Goal: Ask a question: Seek information or help from site administrators or community

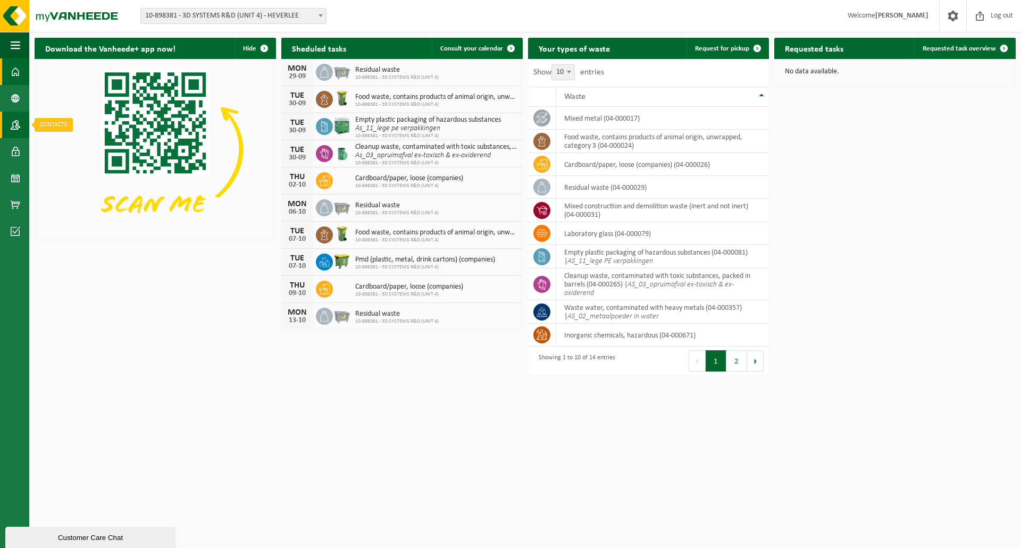
click at [22, 127] on link "Contacts" at bounding box center [14, 125] width 29 height 27
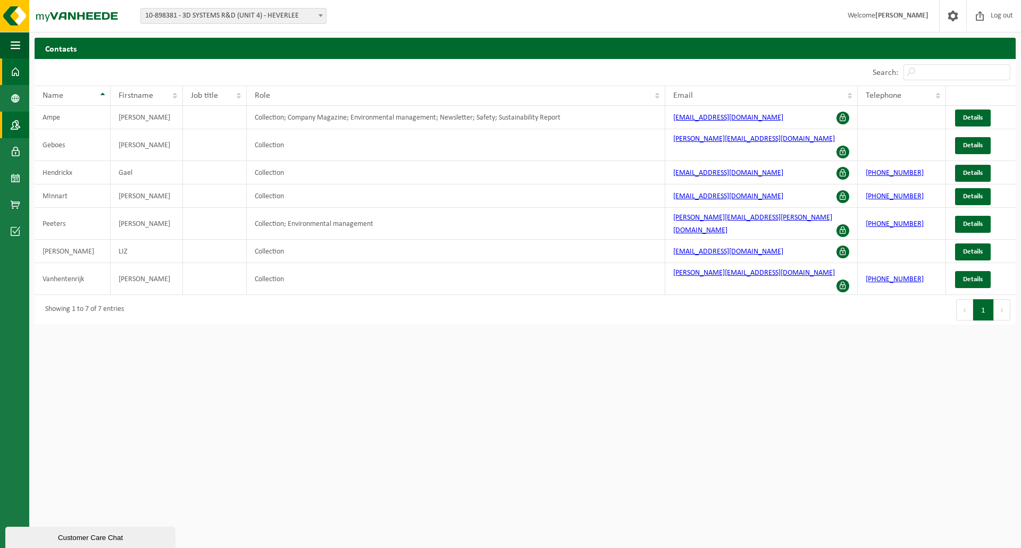
click at [14, 70] on span at bounding box center [16, 72] width 10 height 27
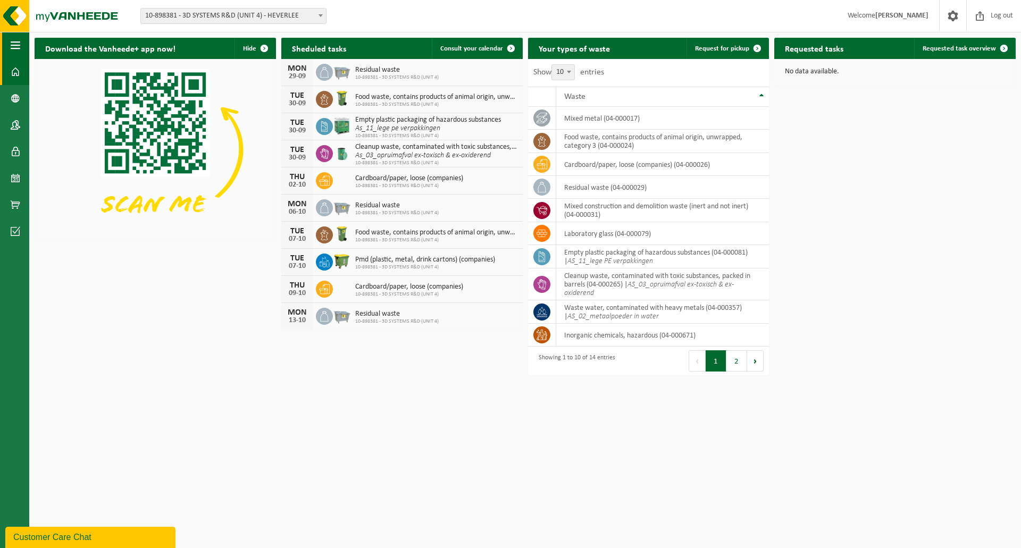
click at [12, 47] on span "button" at bounding box center [16, 45] width 10 height 27
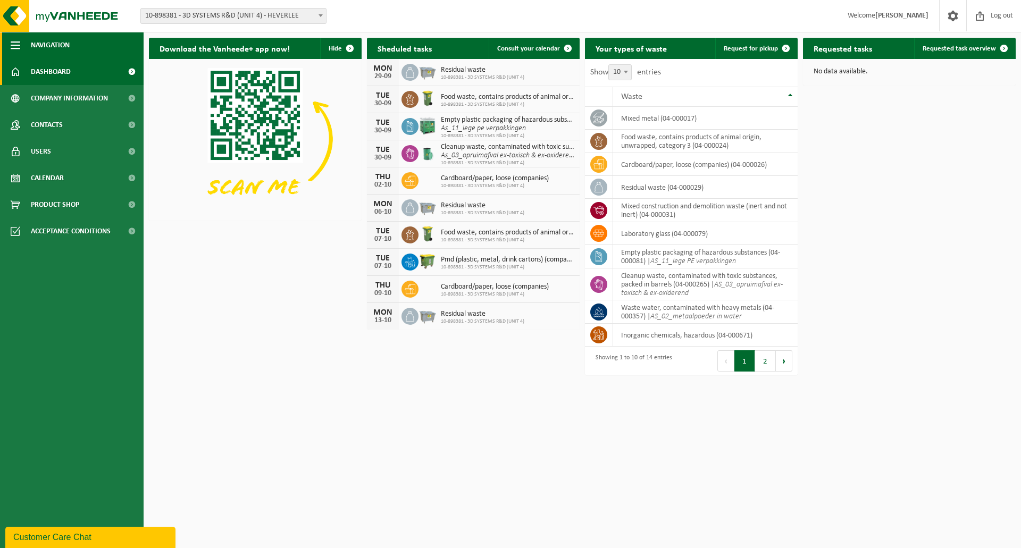
click at [12, 47] on span "button" at bounding box center [16, 45] width 10 height 27
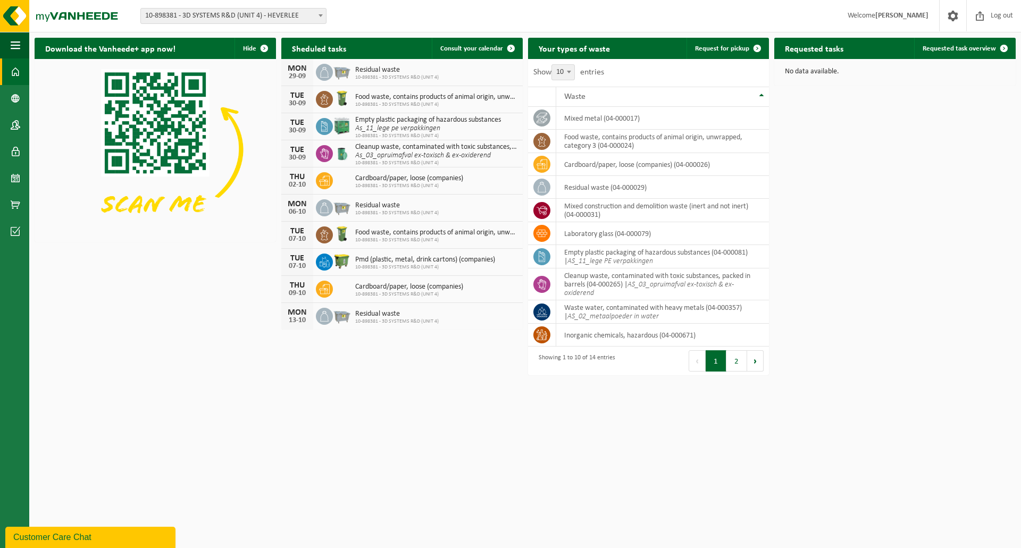
click at [81, 534] on div "Customer Care Chat" at bounding box center [90, 537] width 154 height 13
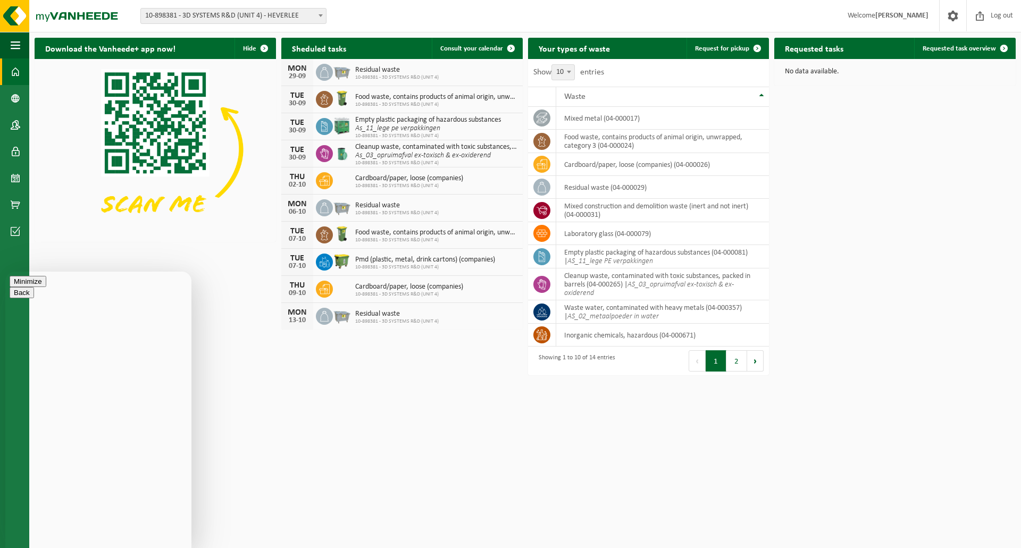
type textarea "Hallo, ik heb een specifieke vraag voor Tom Hellem"
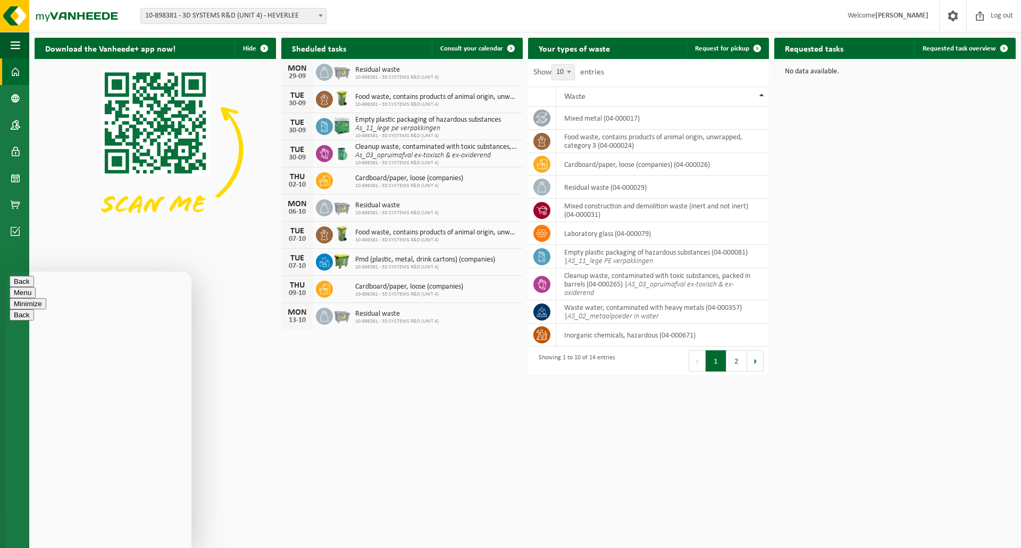
type textarea "Hallo, ik heb een specifieke vraag voor Tom Hellemans, zou ik zijn exact emaila…"
click at [18, 18] on img at bounding box center [64, 16] width 128 height 32
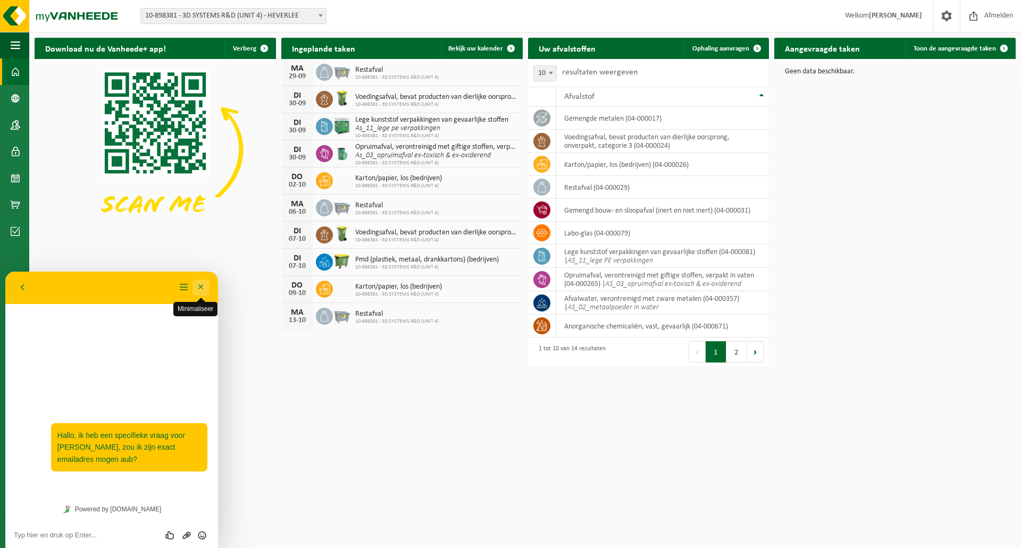
click at [201, 288] on button "Minimaliseer" at bounding box center [201, 288] width 17 height 16
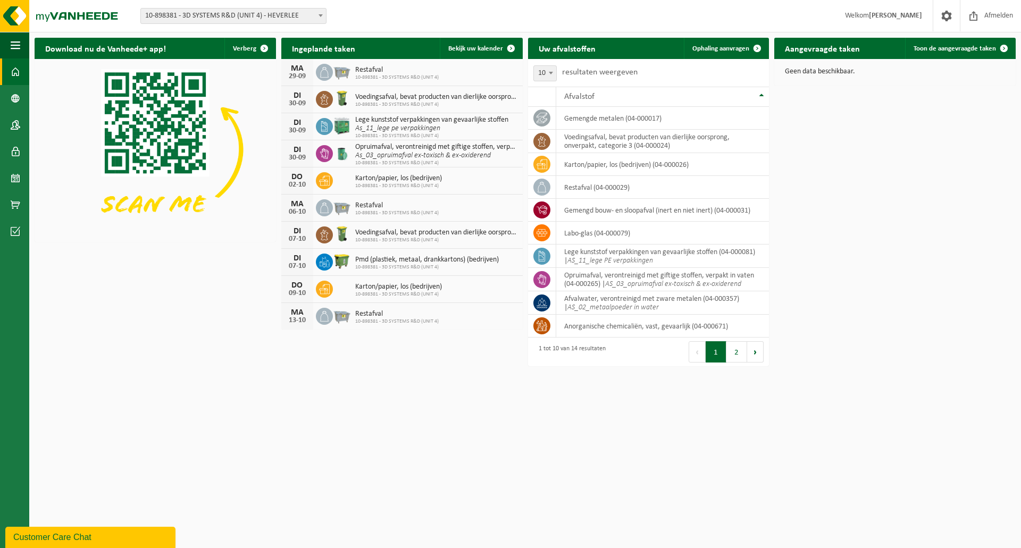
click at [84, 538] on div "Customer Care Chat" at bounding box center [90, 537] width 154 height 13
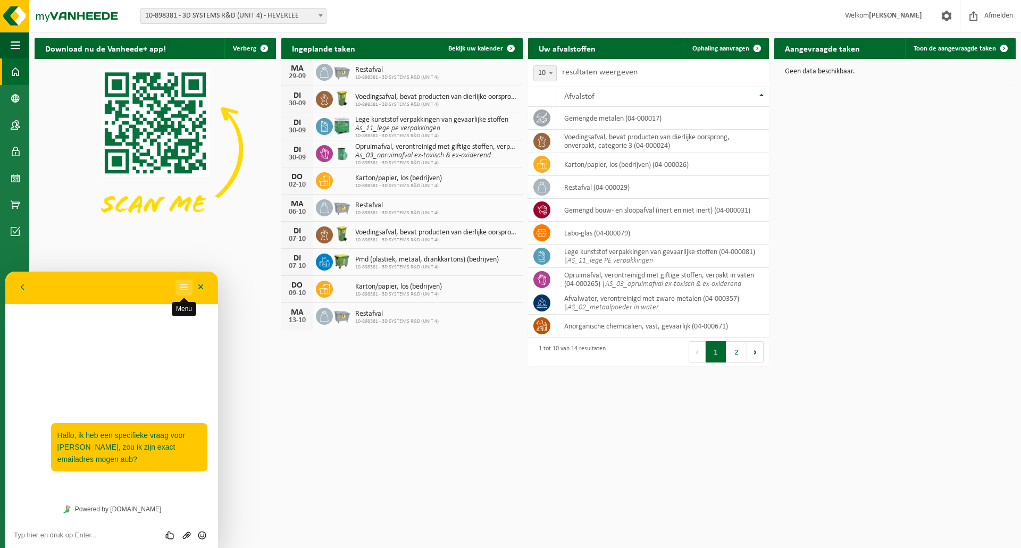
click at [182, 290] on button "Menu" at bounding box center [184, 288] width 17 height 16
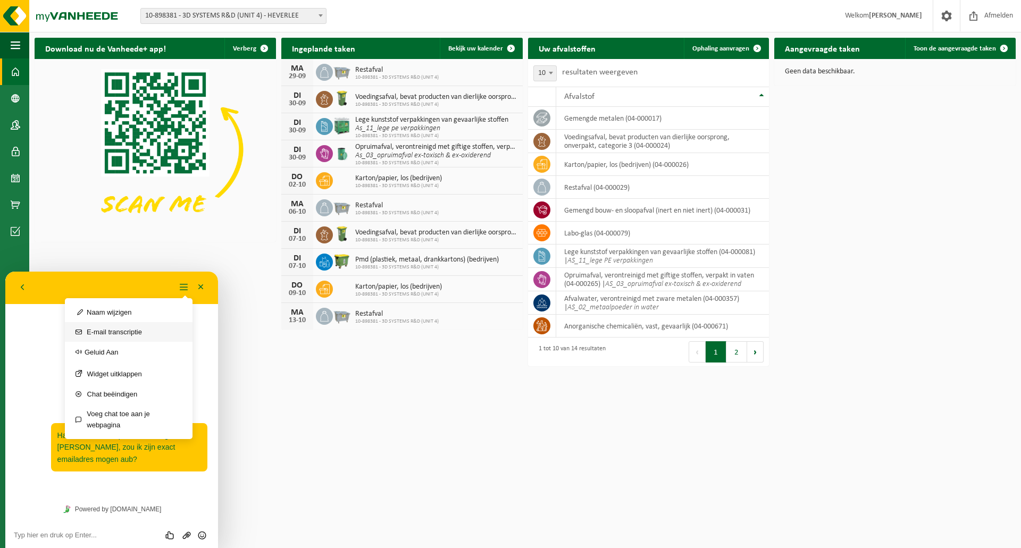
click at [130, 332] on button "E-mail transcriptie" at bounding box center [129, 332] width 128 height 20
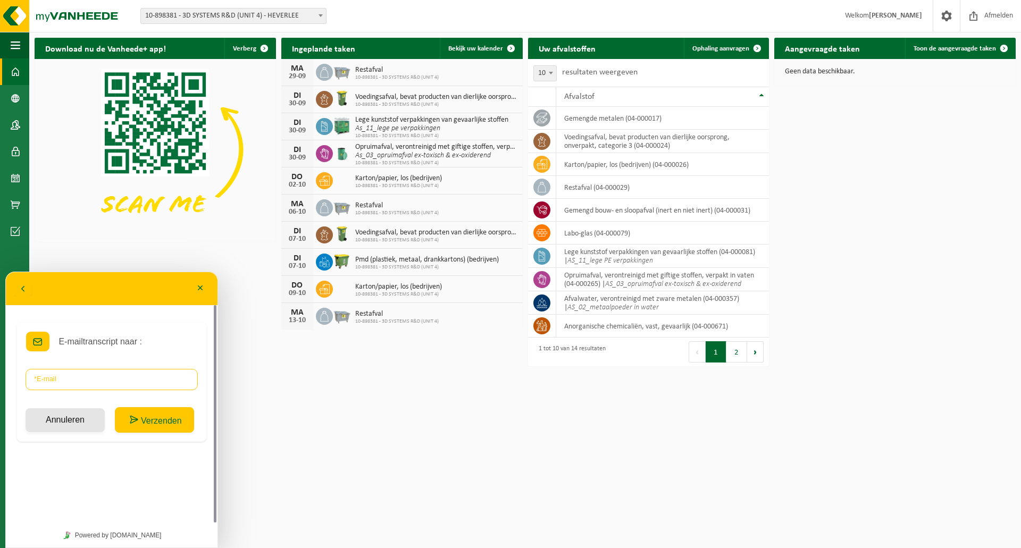
click at [112, 373] on input "* E-mail" at bounding box center [112, 379] width 172 height 21
type input "tom."
click at [60, 424] on button "Annuleren" at bounding box center [65, 421] width 79 height 24
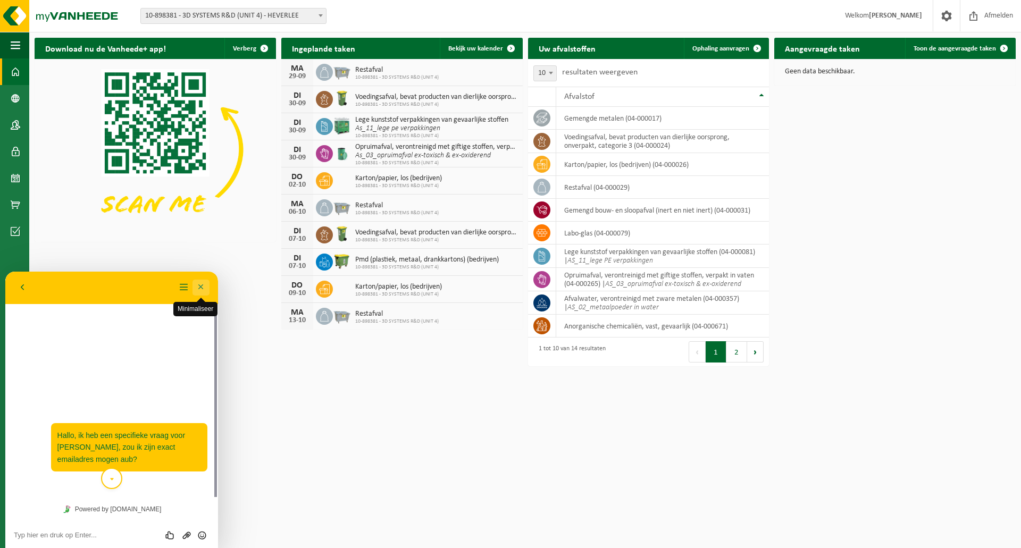
click at [200, 285] on button "Minimaliseer" at bounding box center [201, 288] width 17 height 16
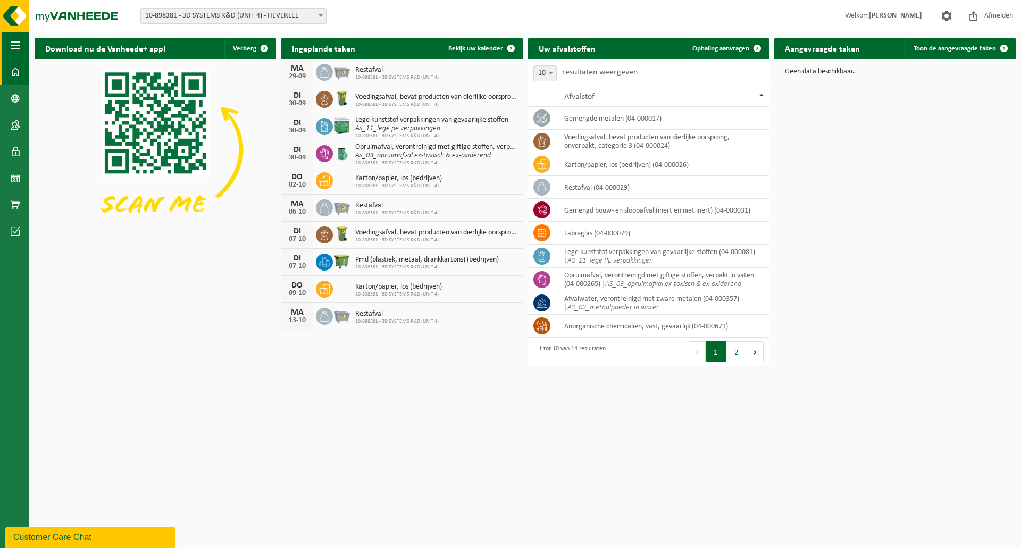
click at [11, 48] on span "button" at bounding box center [16, 45] width 10 height 27
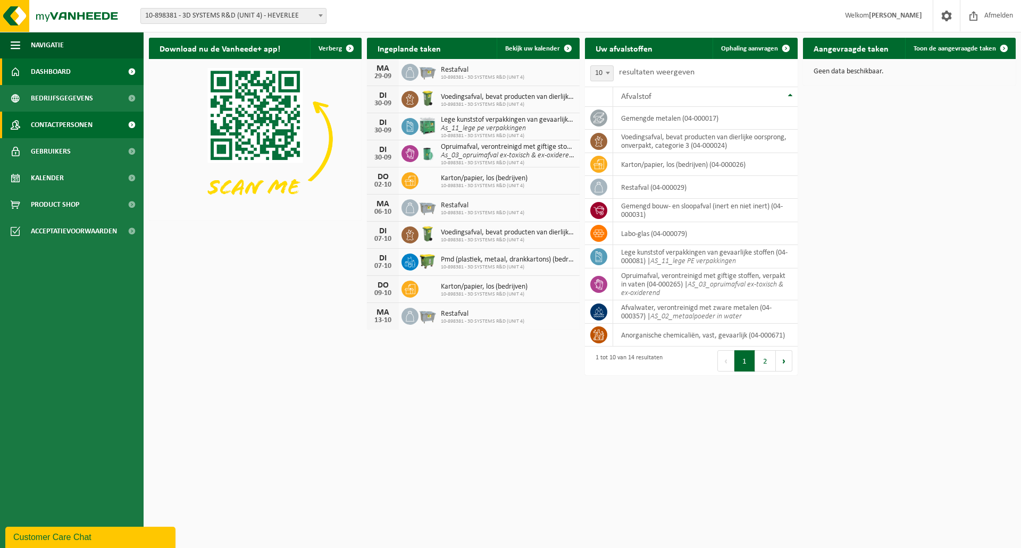
click at [132, 128] on span at bounding box center [132, 125] width 24 height 27
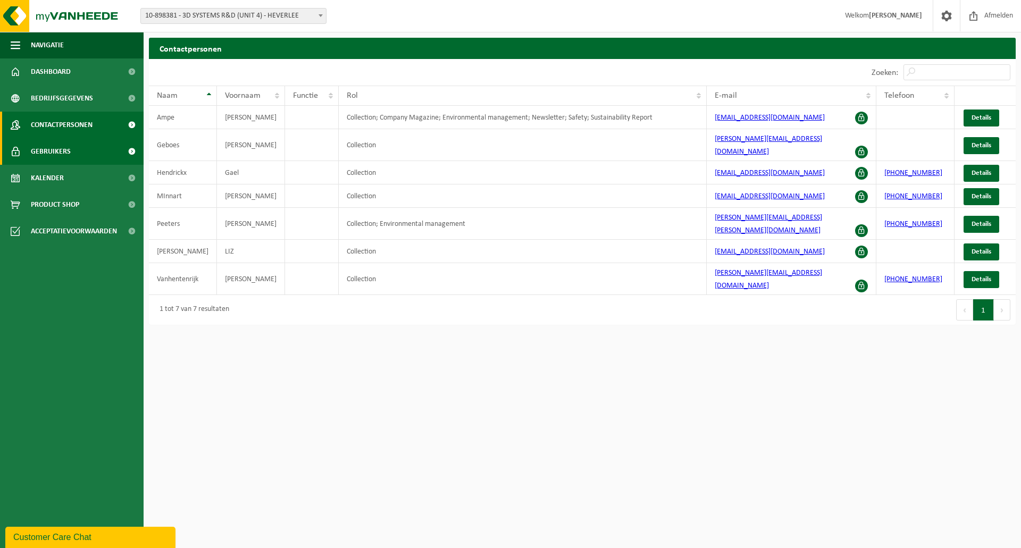
click at [129, 155] on span at bounding box center [132, 151] width 24 height 27
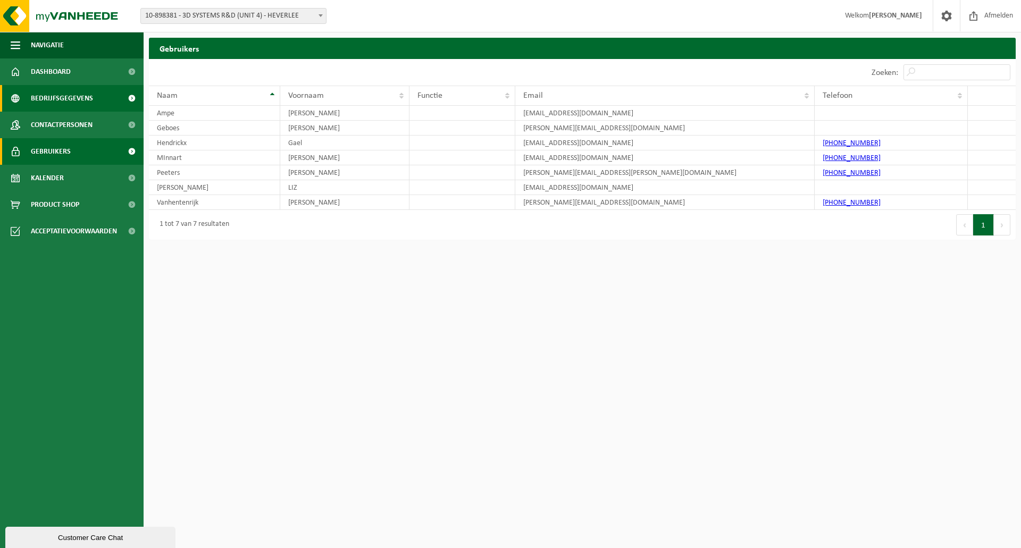
click at [132, 94] on span at bounding box center [132, 98] width 24 height 27
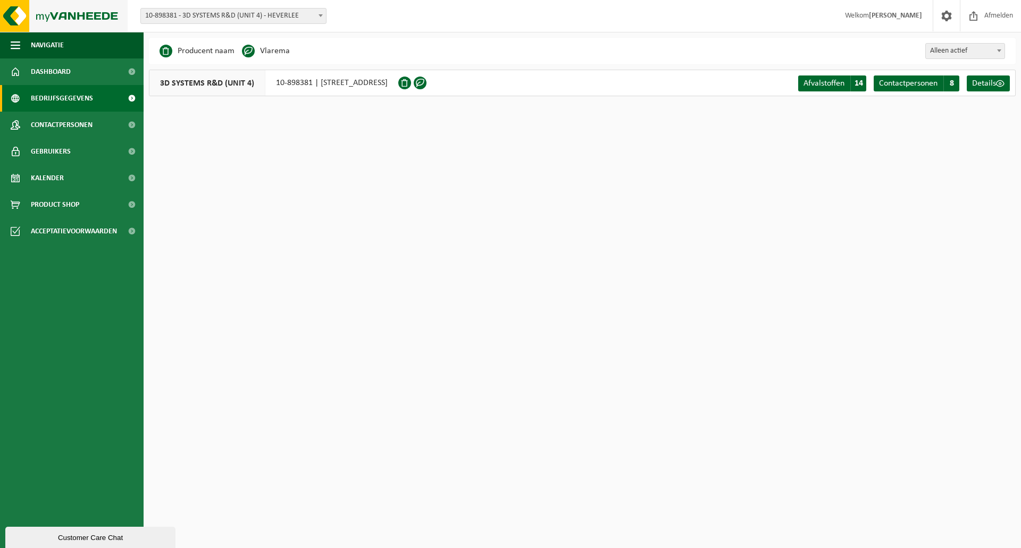
click at [39, 12] on img at bounding box center [64, 16] width 128 height 32
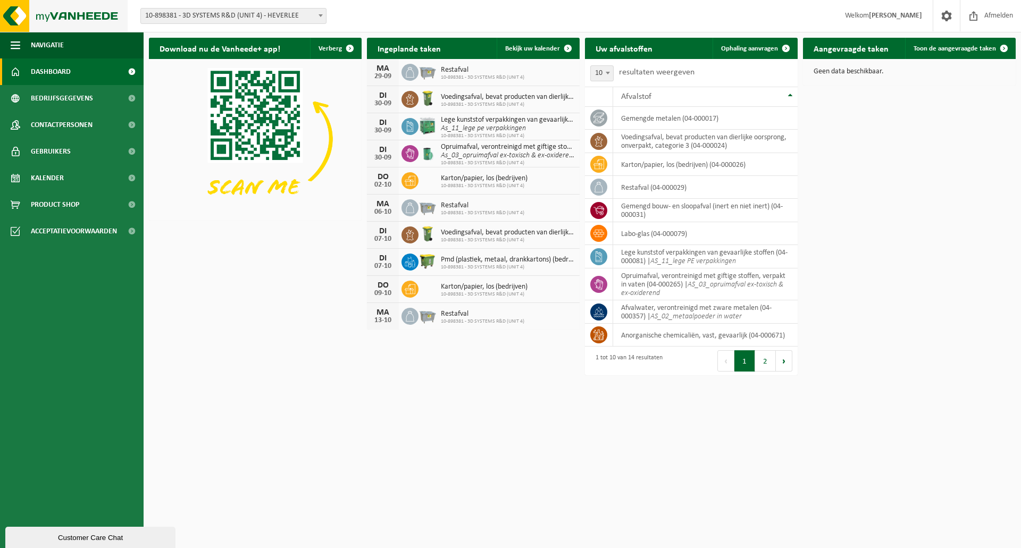
click at [14, 16] on img at bounding box center [64, 16] width 128 height 32
click at [949, 13] on span at bounding box center [947, 15] width 16 height 31
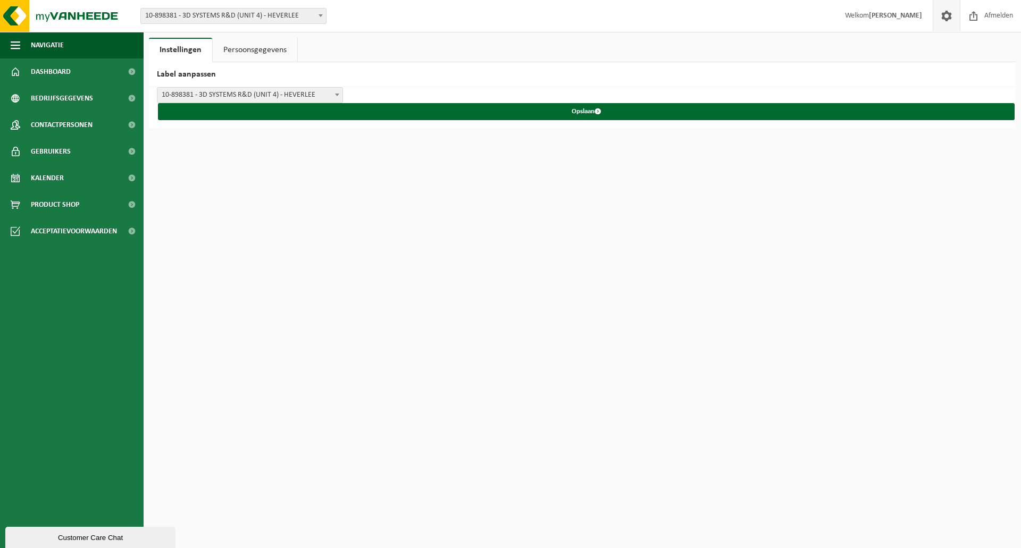
click at [275, 49] on link "Persoonsgegevens" at bounding box center [255, 50] width 85 height 24
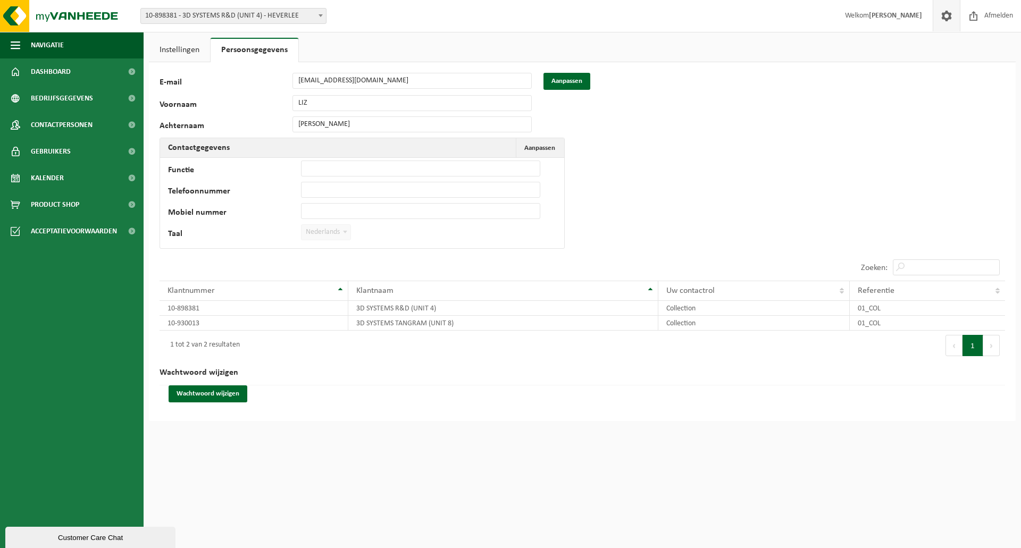
click at [168, 41] on link "Instellingen" at bounding box center [179, 50] width 61 height 24
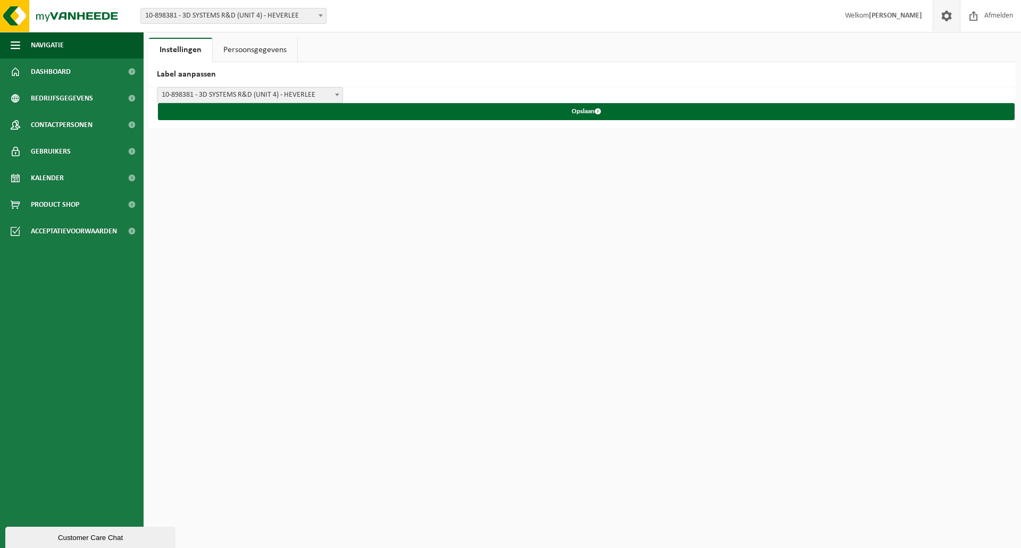
click at [915, 13] on strong "[PERSON_NAME]" at bounding box center [895, 16] width 53 height 8
click at [884, 13] on strong "[PERSON_NAME]" at bounding box center [895, 16] width 53 height 8
click at [66, 16] on img at bounding box center [64, 16] width 128 height 32
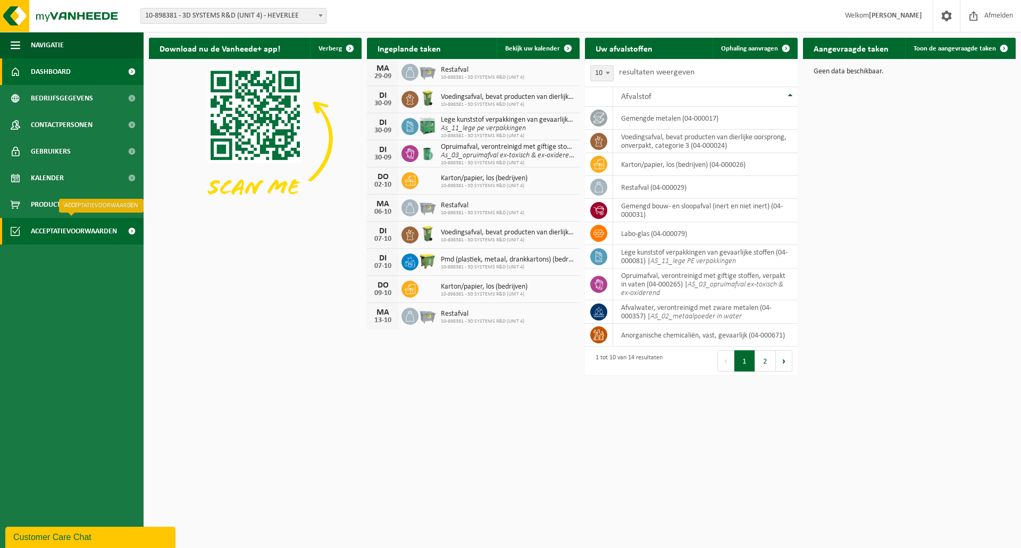
click at [87, 237] on span "Acceptatievoorwaarden" at bounding box center [74, 231] width 86 height 27
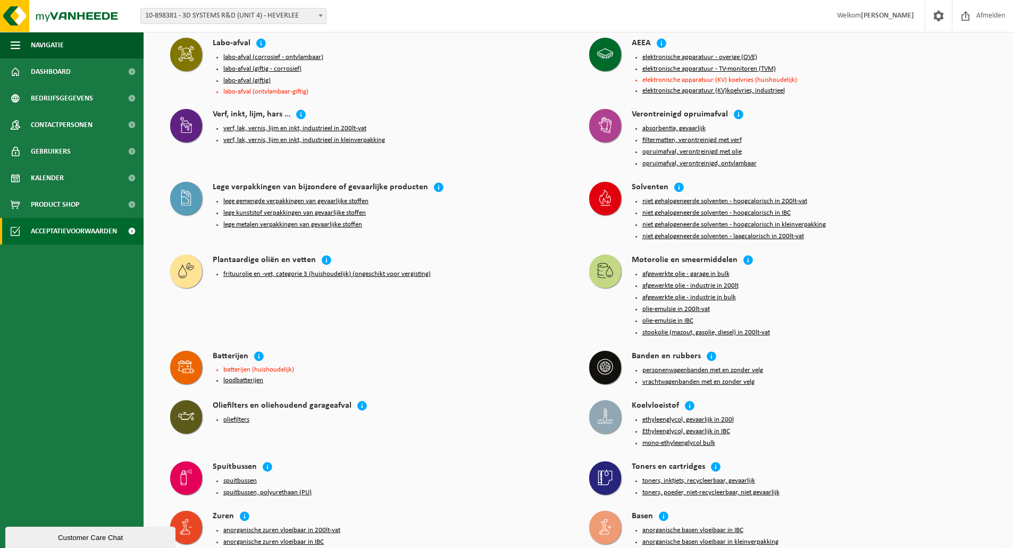
scroll to position [1053, 0]
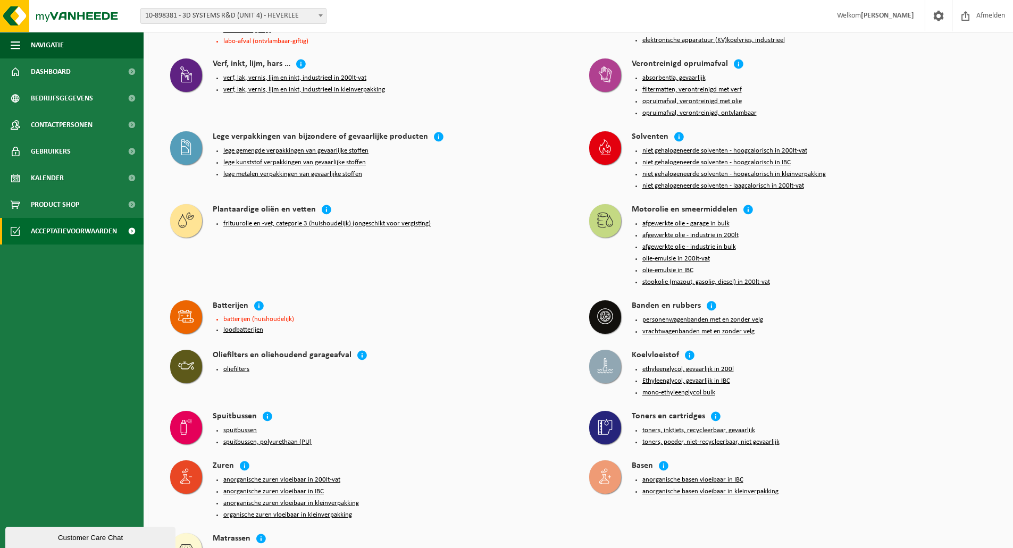
drag, startPoint x: 61, startPoint y: 534, endPoint x: 68, endPoint y: 784, distance: 250.6
click at [61, 534] on div "Customer Care Chat" at bounding box center [90, 538] width 154 height 8
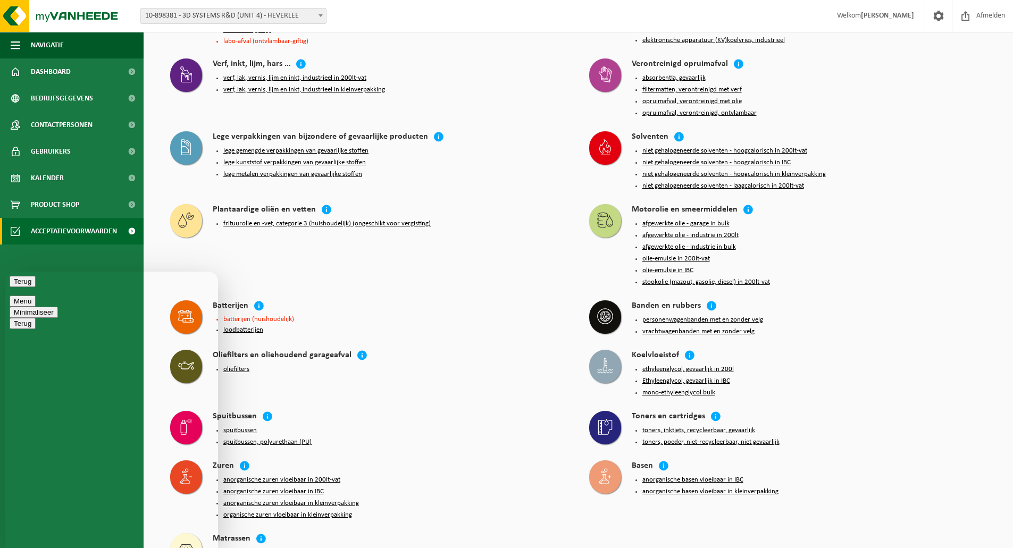
type textarea "hallo"
click at [21, 287] on button "Terug" at bounding box center [23, 281] width 26 height 11
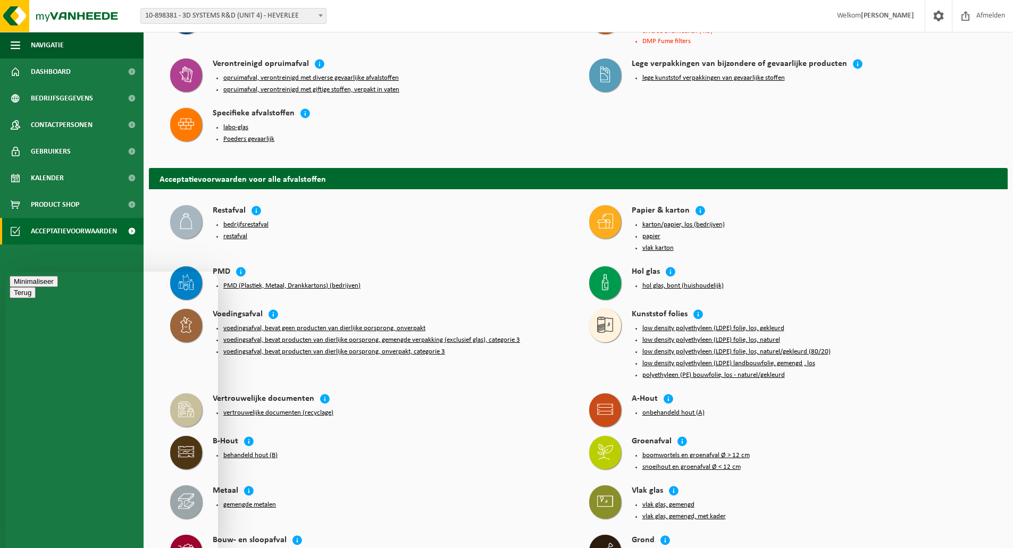
scroll to position [362, 0]
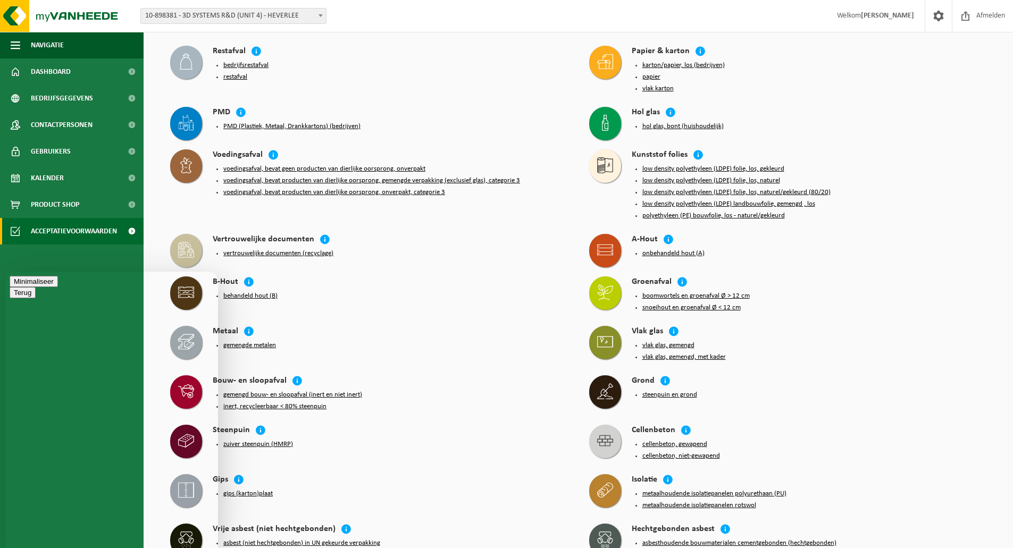
click at [58, 286] on button "Minimaliseer" at bounding box center [34, 281] width 48 height 11
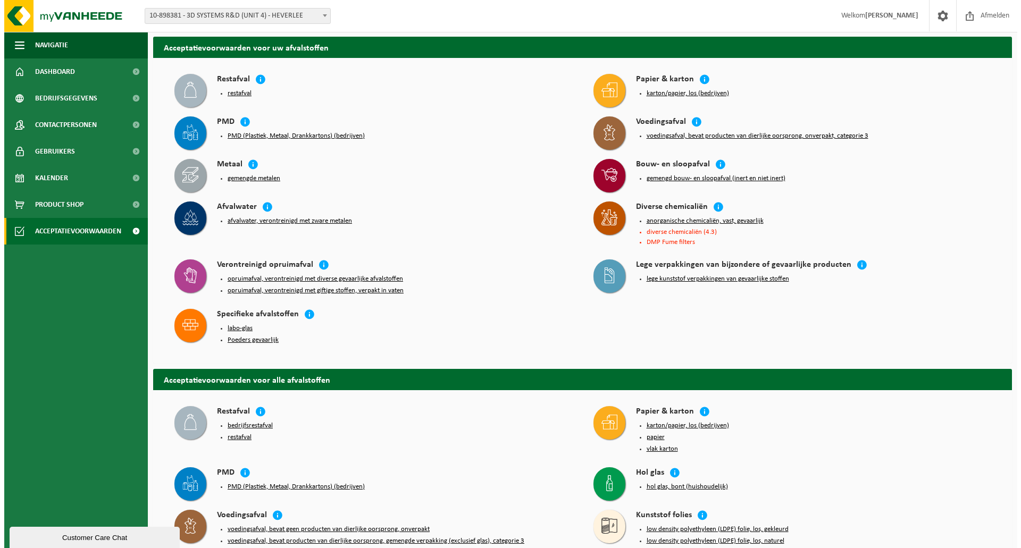
scroll to position [0, 0]
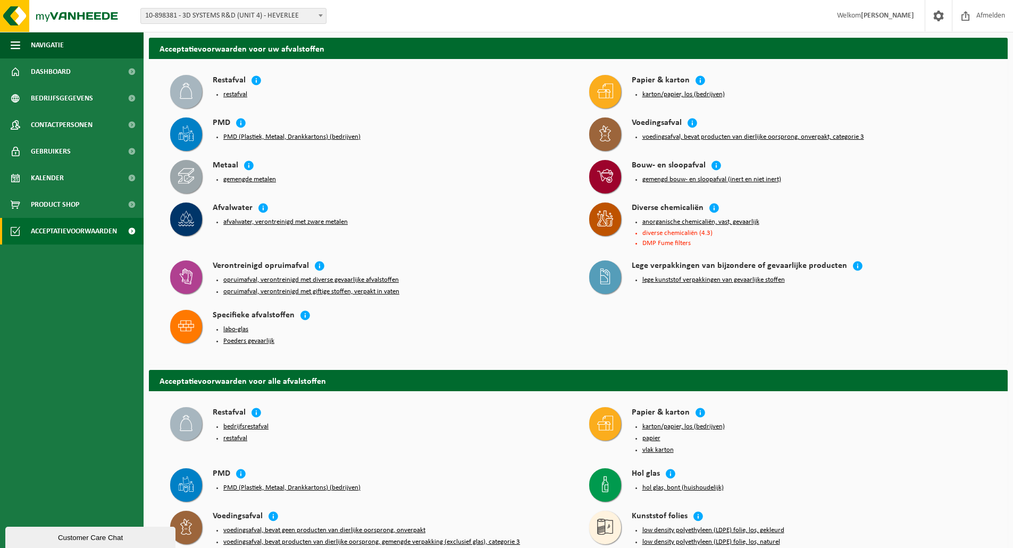
click at [680, 279] on button "lege kunststof verpakkingen van gevaarlijke stoffen" at bounding box center [714, 280] width 143 height 9
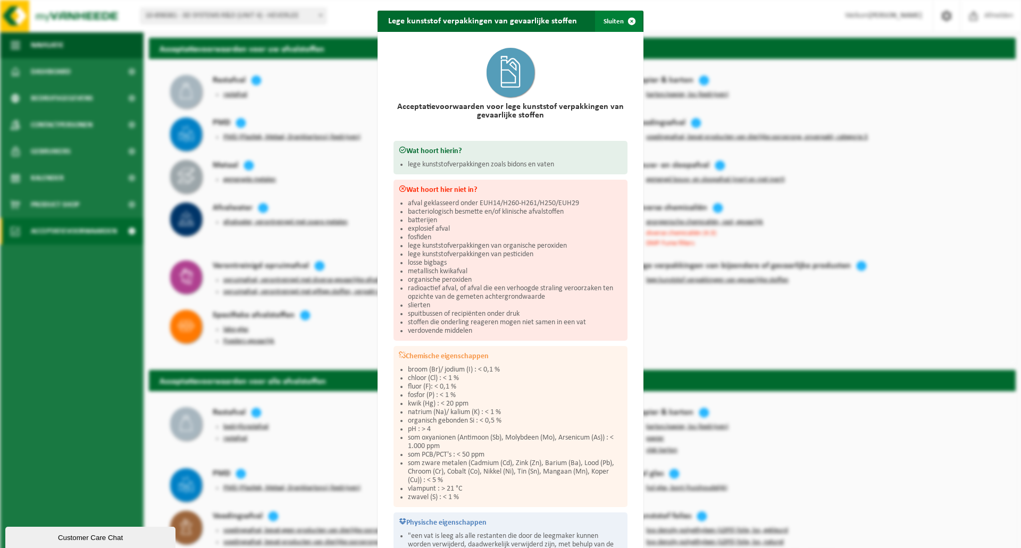
click at [628, 20] on span "button" at bounding box center [631, 21] width 21 height 21
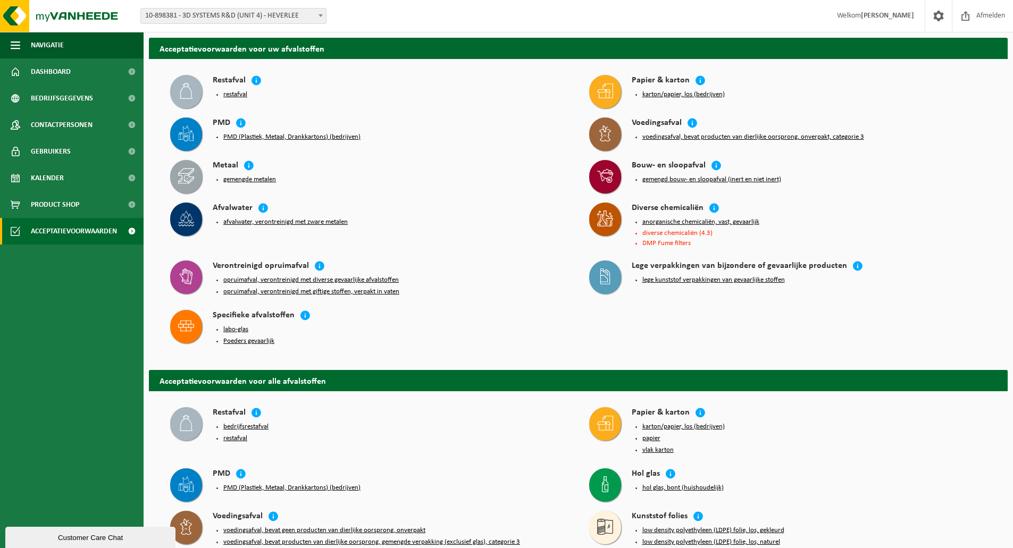
click at [78, 542] on div "Customer Care Chat" at bounding box center [90, 538] width 154 height 8
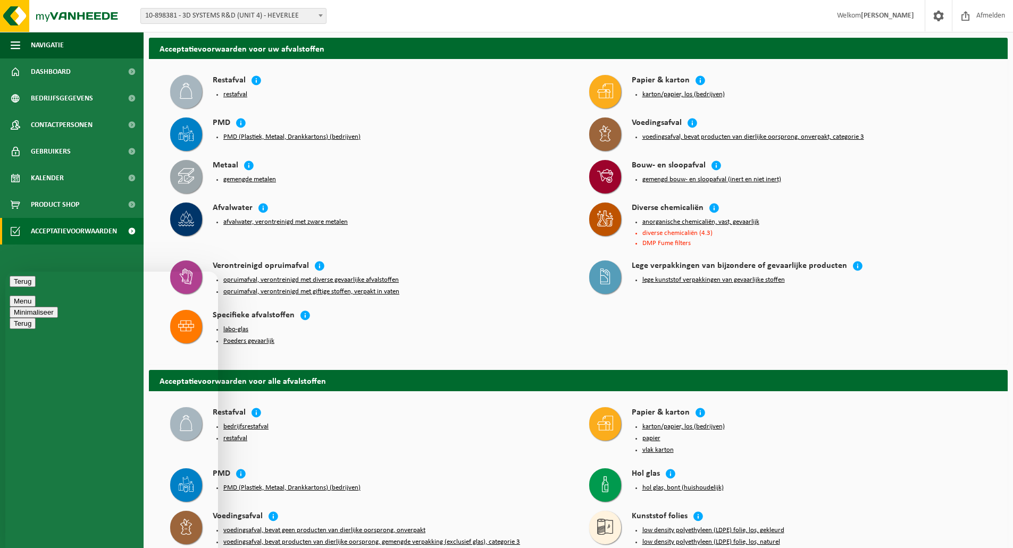
type textarea "hallo"
click at [58, 307] on button "Minimaliseer" at bounding box center [34, 312] width 48 height 11
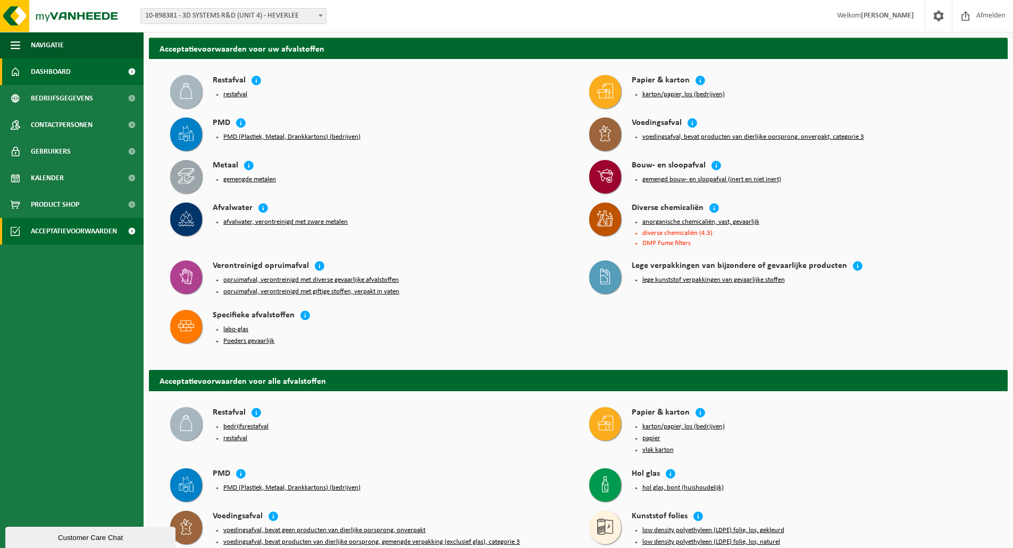
click at [48, 72] on span "Dashboard" at bounding box center [51, 72] width 40 height 27
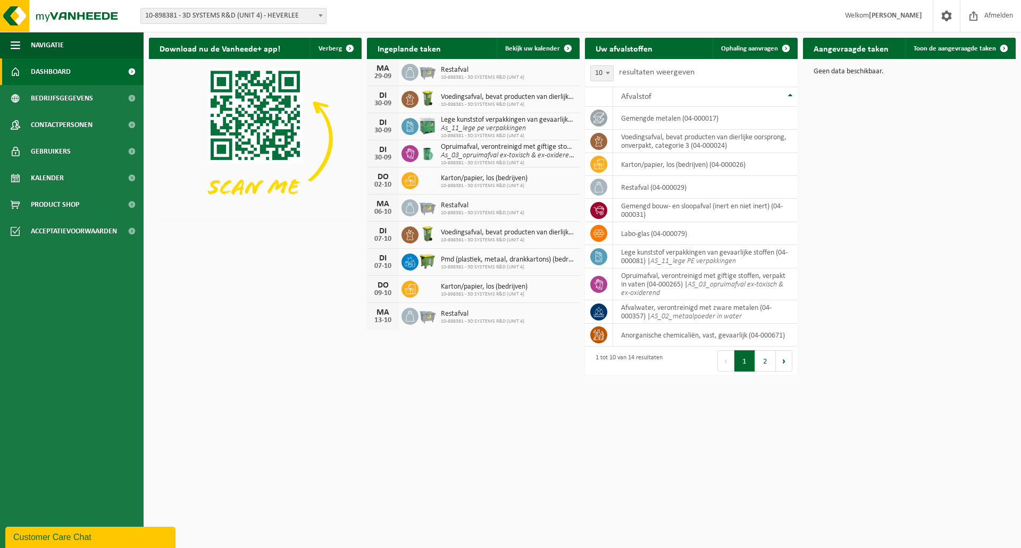
click at [93, 537] on div "Customer Care Chat" at bounding box center [90, 537] width 154 height 13
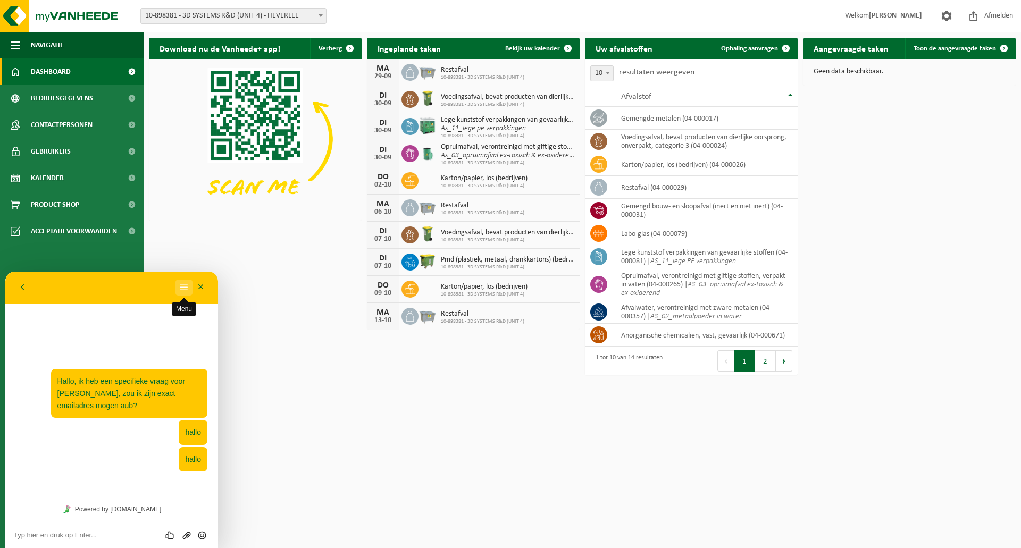
click at [187, 287] on button "Menu" at bounding box center [184, 288] width 17 height 16
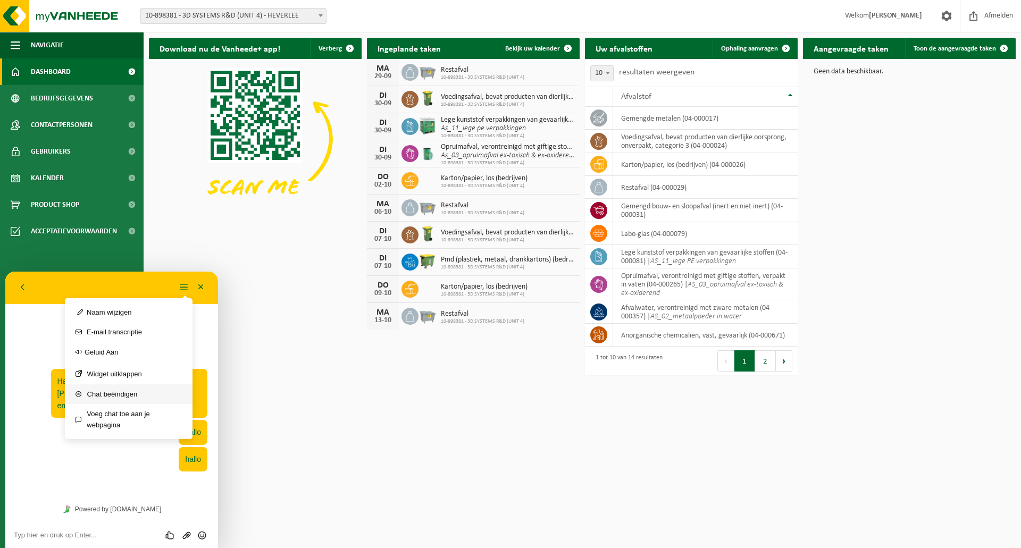
click at [144, 394] on button "Chat beëindigen" at bounding box center [129, 395] width 128 height 20
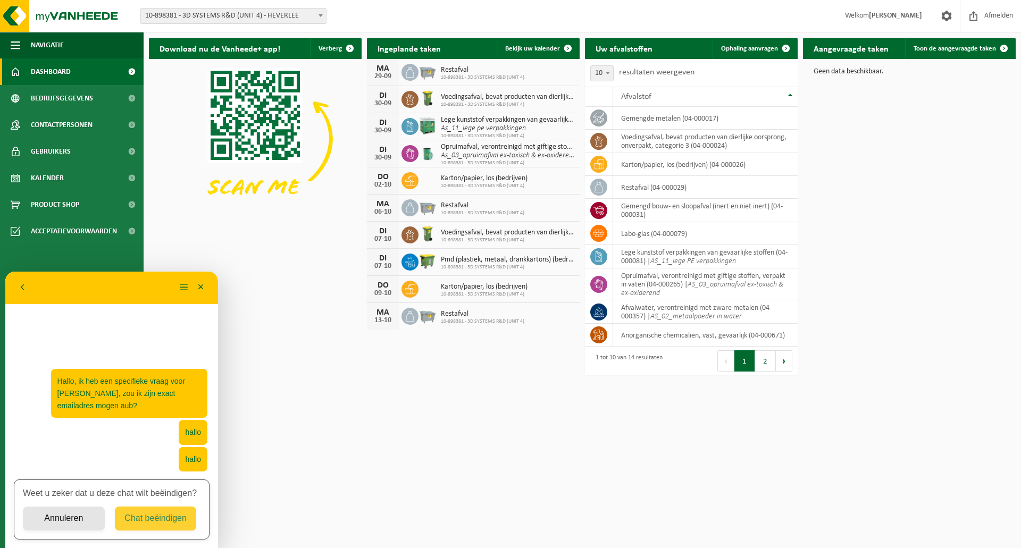
click at [156, 518] on button "Chat beëindigen" at bounding box center [156, 519] width 82 height 24
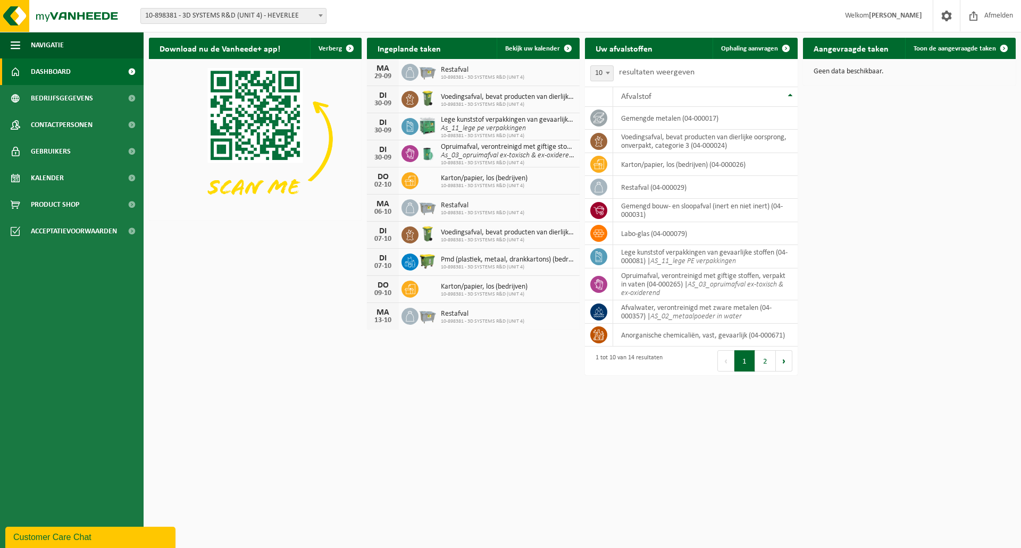
click at [70, 538] on div "Customer Care Chat" at bounding box center [90, 537] width 154 height 13
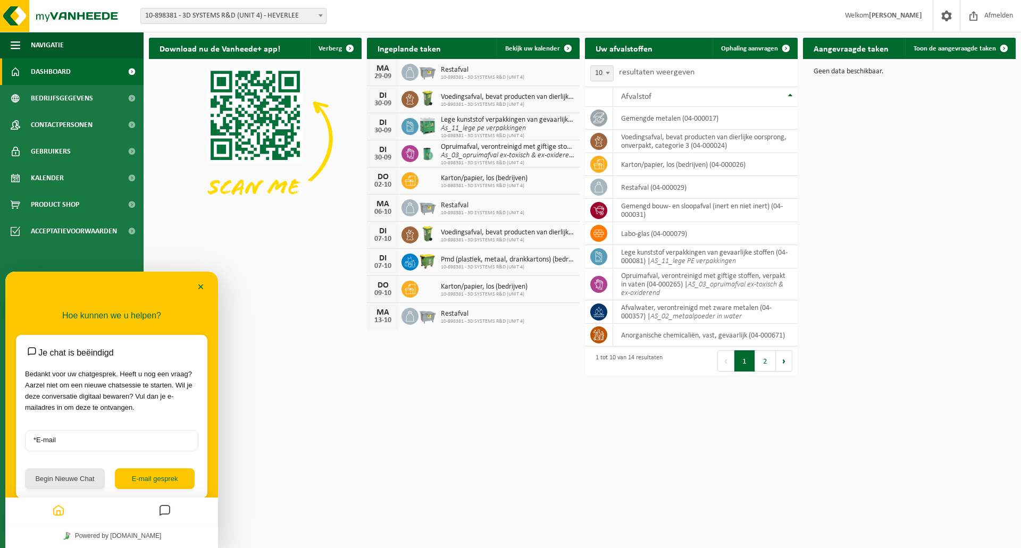
click at [73, 485] on button "Begin Nieuwe Chat" at bounding box center [65, 479] width 80 height 21
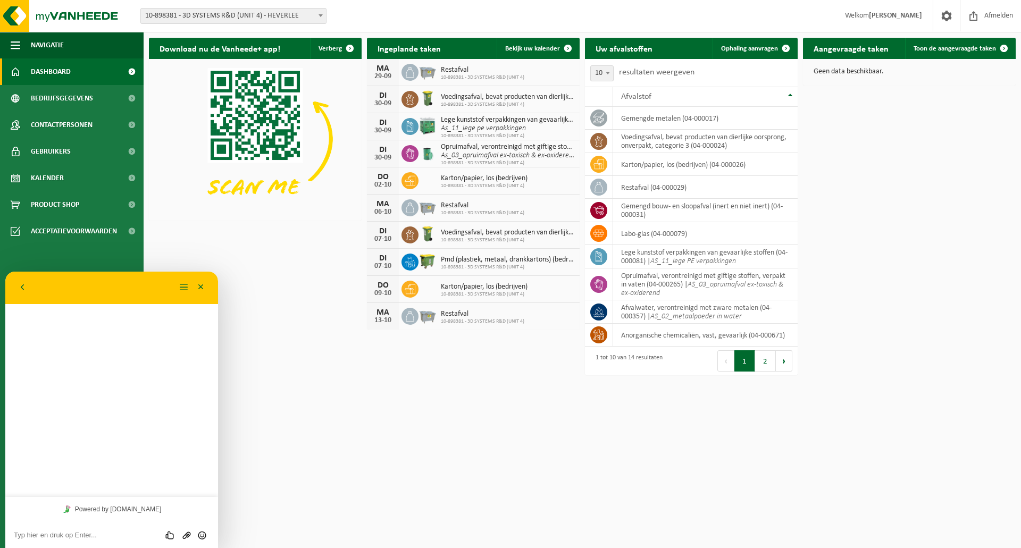
click at [88, 532] on textarea at bounding box center [112, 535] width 196 height 9
type textarea "hoi"
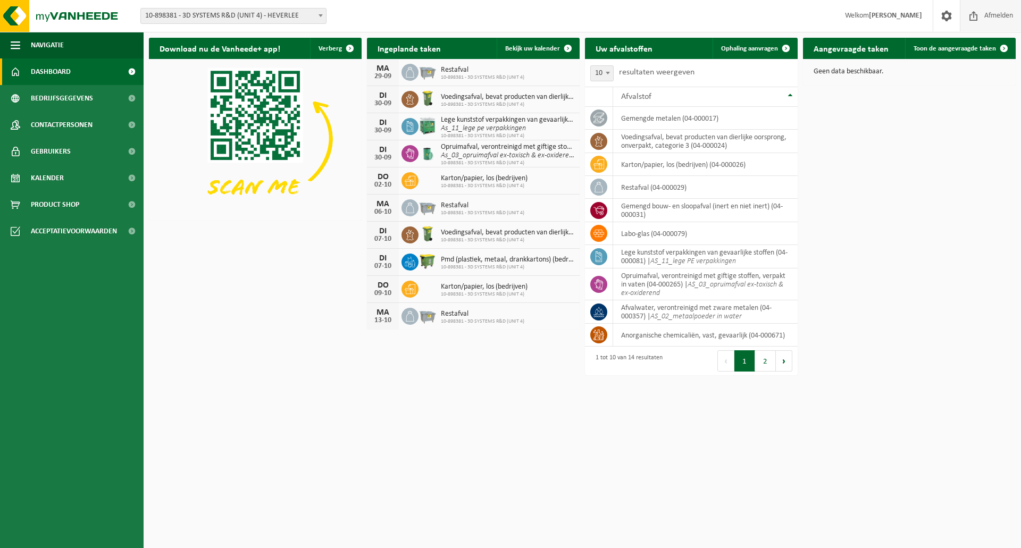
click at [1000, 18] on span "Afmelden" at bounding box center [999, 15] width 34 height 31
click at [114, 510] on ul "Navigatie Afmelden Dashboard Bedrijfsgegevens Contactpersonen Gebruikers Kalend…" at bounding box center [72, 290] width 144 height 516
click at [116, 505] on ul "Navigatie Afmelden Dashboard Bedrijfsgegevens Contactpersonen Gebruikers Kalend…" at bounding box center [72, 290] width 144 height 516
click at [7, 39] on button "Navigatie" at bounding box center [72, 45] width 144 height 27
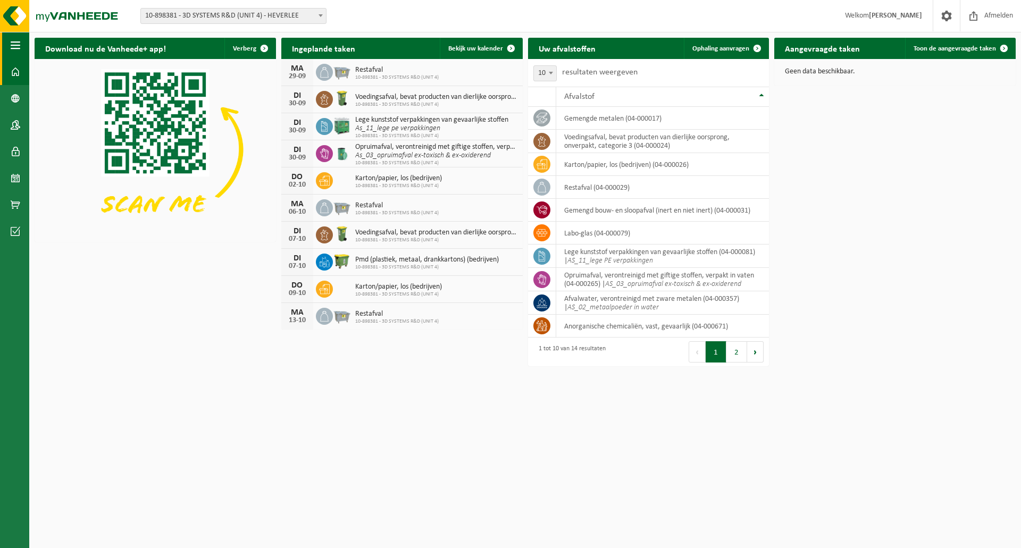
click at [7, 39] on button "Navigatie" at bounding box center [14, 45] width 29 height 27
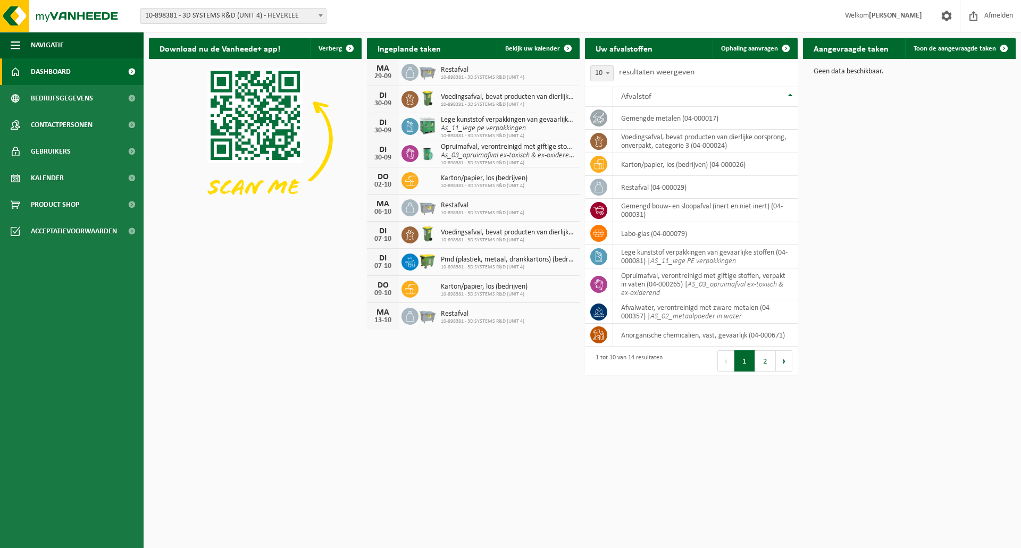
click at [932, 286] on div "Download nu de Vanheede+ app! Verberg Ingeplande taken Bekijk uw kalender [DATE…" at bounding box center [582, 189] width 872 height 314
click at [947, 54] on link "Toon de aangevraagde taken" at bounding box center [960, 48] width 110 height 21
click at [116, 523] on ul "Navigatie Afmelden Dashboard Bedrijfsgegevens Contactpersonen Gebruikers Kalend…" at bounding box center [72, 290] width 144 height 516
click at [1002, 13] on span "Afmelden" at bounding box center [999, 15] width 34 height 31
